Goal: Information Seeking & Learning: Understand process/instructions

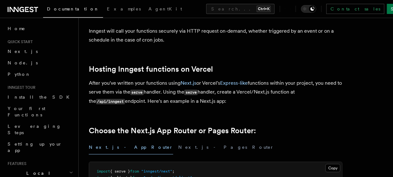
scroll to position [74, 0]
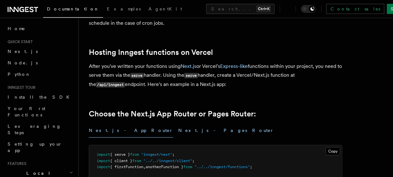
click at [178, 135] on button "Next.js - Pages Router" at bounding box center [226, 130] width 96 height 14
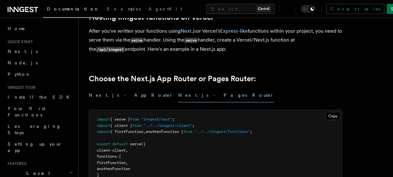
scroll to position [120, 0]
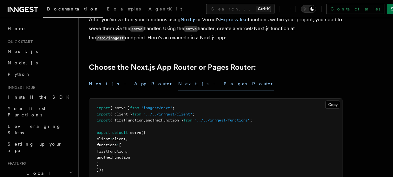
click at [109, 89] on button "Next.js - App Router" at bounding box center [131, 84] width 84 height 14
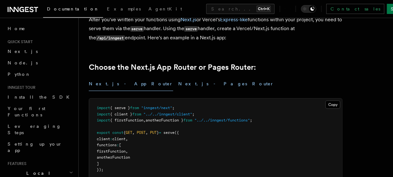
click at [178, 81] on button "Next.js - Pages Router" at bounding box center [226, 84] width 96 height 14
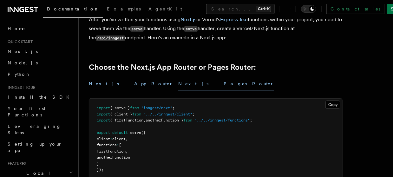
click at [105, 79] on button "Next.js - App Router" at bounding box center [131, 84] width 84 height 14
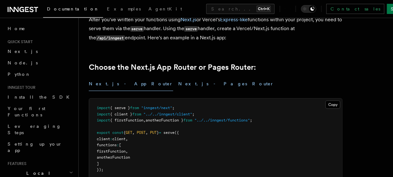
click at [178, 81] on button "Next.js - Pages Router" at bounding box center [226, 84] width 96 height 14
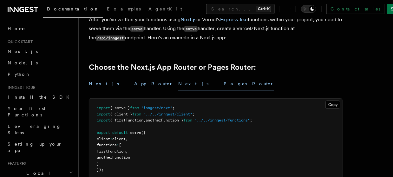
click at [110, 79] on button "Next.js - App Router" at bounding box center [131, 84] width 84 height 14
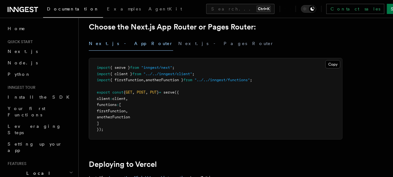
scroll to position [160, 0]
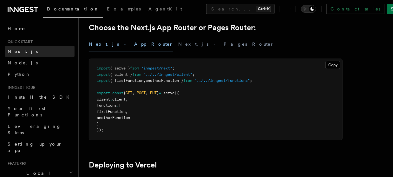
click at [22, 51] on link "Next.js" at bounding box center [39, 51] width 69 height 11
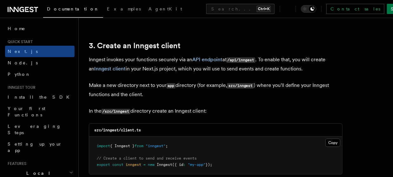
scroll to position [735, 0]
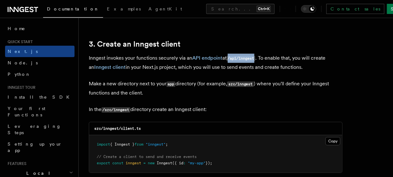
drag, startPoint x: 230, startPoint y: 59, endPoint x: 257, endPoint y: 59, distance: 27.0
click at [255, 59] on code "/api/inngest" at bounding box center [240, 58] width 29 height 5
copy code "/api/inngest"
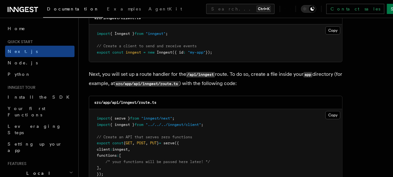
scroll to position [846, 0]
click at [145, 104] on code "src/app/api/inngest/route.ts" at bounding box center [125, 102] width 62 height 4
copy code "route"
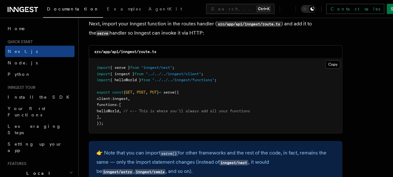
scroll to position [1290, 0]
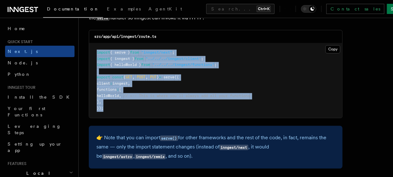
drag, startPoint x: 109, startPoint y: 115, endPoint x: 94, endPoint y: 53, distance: 64.3
click at [94, 53] on pre "import { serve } from "inngest/next" ; import { inngest } from "../../../innges…" at bounding box center [215, 80] width 253 height 75
copy code "import { serve } from "inngest/next" ; import { inngest } from "../../../innges…"
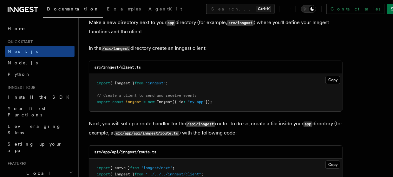
scroll to position [796, 0]
drag, startPoint x: 225, startPoint y: 105, endPoint x: 131, endPoint y: 99, distance: 94.4
click at [131, 99] on pre "import { Inngest } from "inngest" ; // Create a client to send and receive even…" at bounding box center [215, 92] width 253 height 37
click at [162, 107] on pre "import { Inngest } from "inngest" ; // Create a client to send and receive even…" at bounding box center [215, 92] width 253 height 37
drag, startPoint x: 228, startPoint y: 103, endPoint x: 91, endPoint y: 85, distance: 137.9
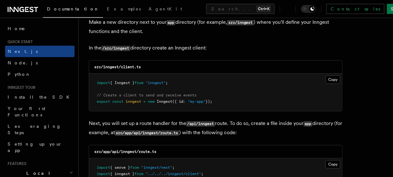
click at [91, 85] on pre "import { Inngest } from "inngest" ; // Create a client to send and receive even…" at bounding box center [215, 92] width 253 height 37
copy code "import { Inngest } from "inngest" ; // Create a client to send and receive even…"
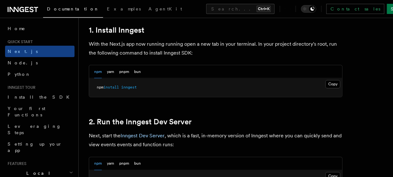
scroll to position [357, 0]
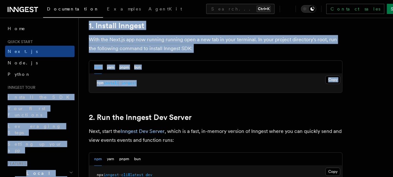
drag, startPoint x: 140, startPoint y: 82, endPoint x: 68, endPoint y: 85, distance: 72.1
click at [144, 91] on pre "npm install inngest" at bounding box center [215, 83] width 253 height 19
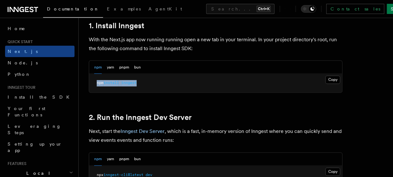
drag, startPoint x: 144, startPoint y: 85, endPoint x: 97, endPoint y: 82, distance: 47.7
click at [97, 82] on pre "npm install inngest" at bounding box center [215, 83] width 253 height 19
copy span "npm install inngest"
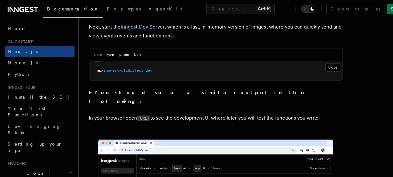
scroll to position [466, 0]
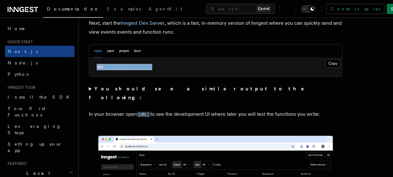
drag, startPoint x: 161, startPoint y: 69, endPoint x: 96, endPoint y: 66, distance: 64.5
click at [96, 66] on pre "npx inngest-cli@latest dev" at bounding box center [215, 66] width 253 height 19
copy span "npx inngest-cli@latest dev"
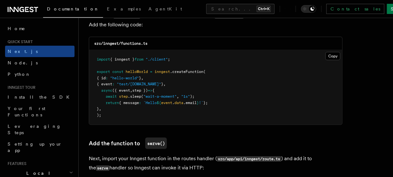
scroll to position [1137, 0]
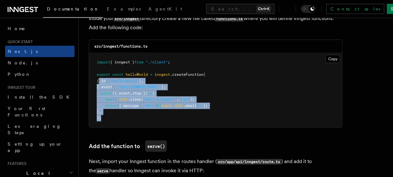
drag, startPoint x: 99, startPoint y: 83, endPoint x: 140, endPoint y: 128, distance: 61.1
click at [140, 127] on pre "import { inngest } from "./client" ; export const helloWorld = inngest .createF…" at bounding box center [215, 90] width 253 height 75
copy code "{ id : "hello-world" } , { event : "test/[DOMAIN_NAME]" } , async ({ event , st…"
